Goal: Task Accomplishment & Management: Complete application form

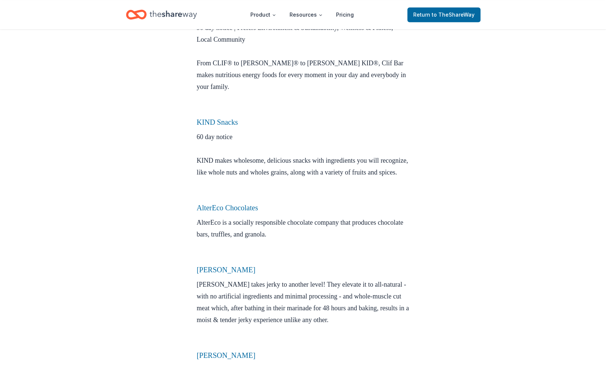
scroll to position [309, 0]
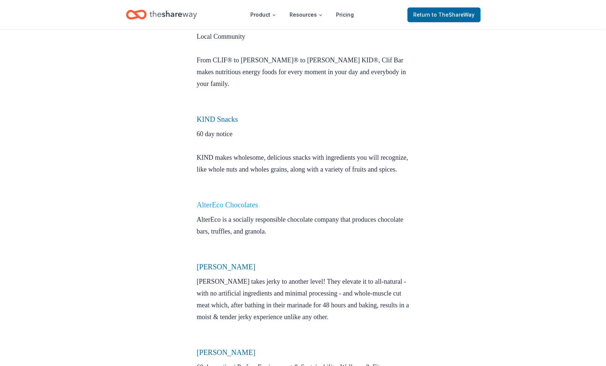
click at [244, 209] on link "AlterEco Chocolates" at bounding box center [227, 205] width 61 height 8
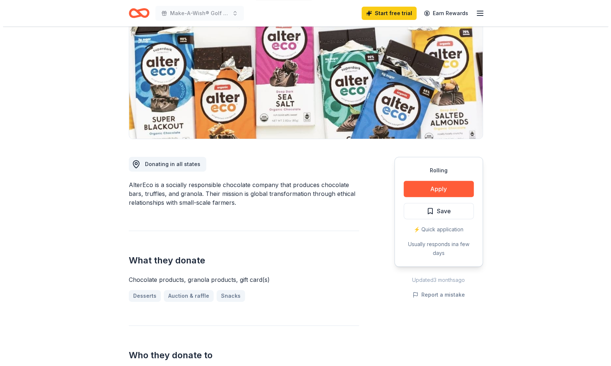
scroll to position [86, 0]
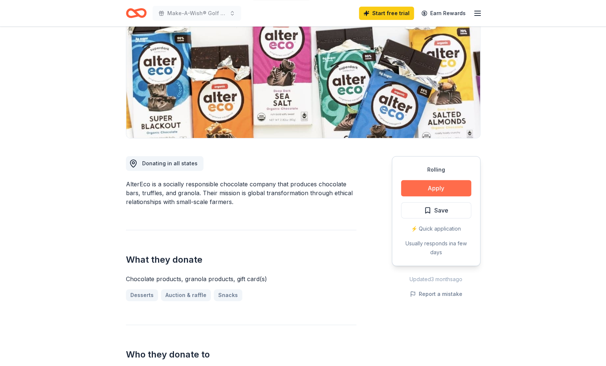
click at [419, 188] on button "Apply" at bounding box center [436, 188] width 70 height 16
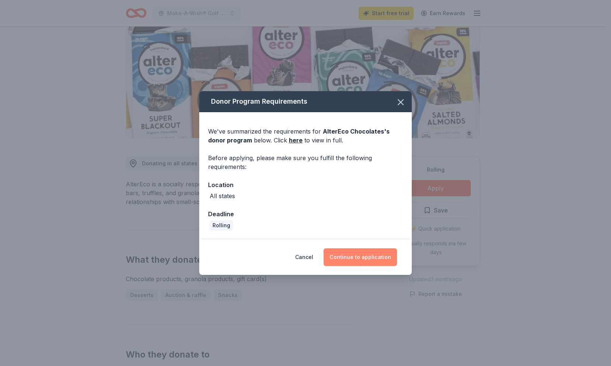
click at [349, 257] on button "Continue to application" at bounding box center [360, 257] width 73 height 18
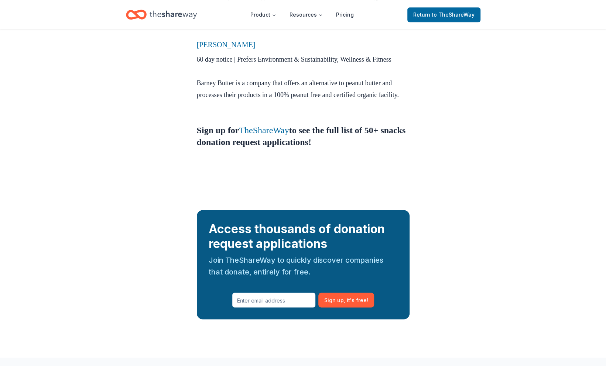
scroll to position [617, 0]
